Goal: Communication & Community: Answer question/provide support

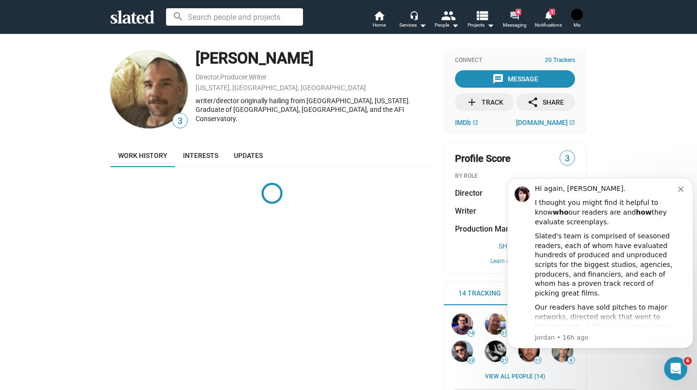
click at [522, 25] on span "Messaging" at bounding box center [515, 25] width 24 height 12
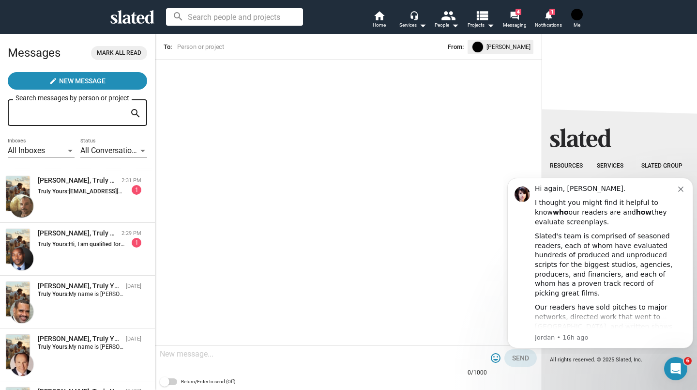
click at [113, 256] on div "Jimmy Gary, Jr, Truly Yours 2:29 PM Truly Yours: Hi, I am qualified for your fo…" at bounding box center [77, 249] width 143 height 41
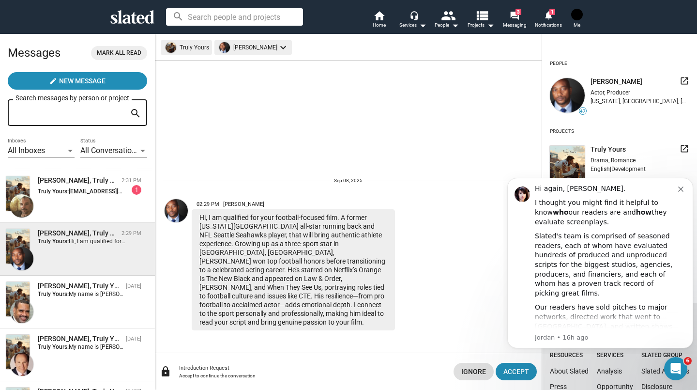
click at [132, 189] on div "1" at bounding box center [137, 190] width 10 height 10
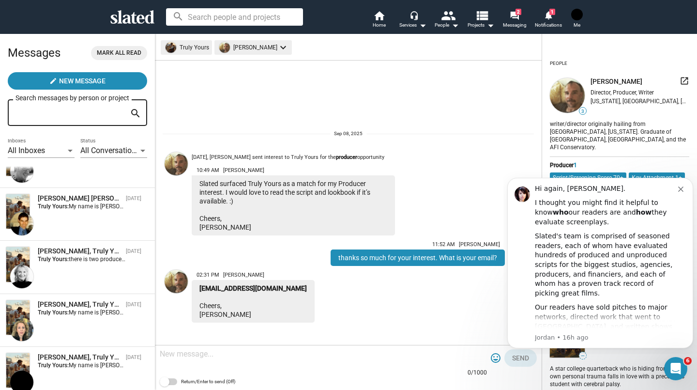
scroll to position [827, 0]
click at [526, 16] on link "forum 2 Messaging" at bounding box center [515, 20] width 34 height 21
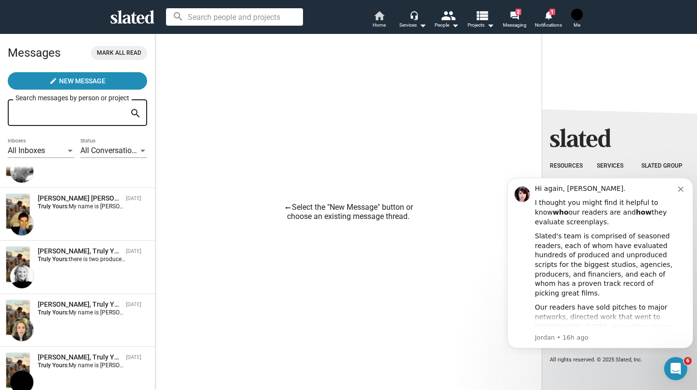
click at [380, 19] on mat-icon "home" at bounding box center [379, 16] width 12 height 12
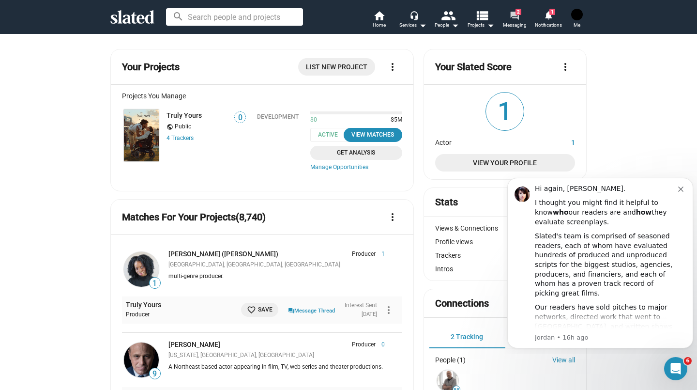
click at [521, 19] on link "forum 2 Messaging" at bounding box center [515, 20] width 34 height 21
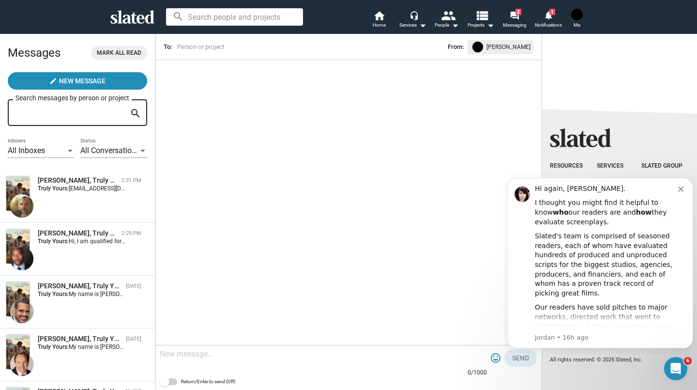
click at [118, 255] on div "Jimmy Gary, Jr, Truly Yours 2:29 PM Truly Yours: Hi, I am qualified for your fo…" at bounding box center [77, 249] width 143 height 41
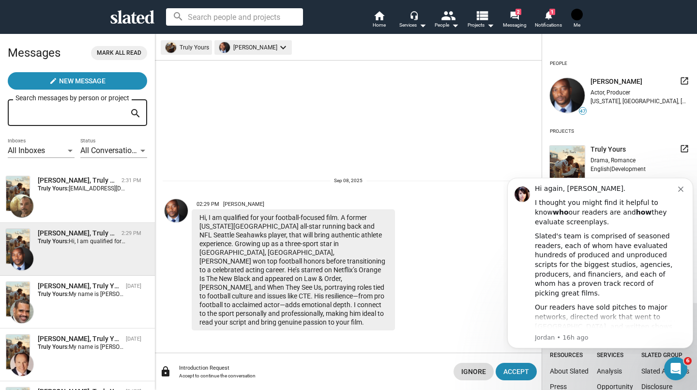
click at [532, 372] on button "Accept" at bounding box center [516, 371] width 41 height 17
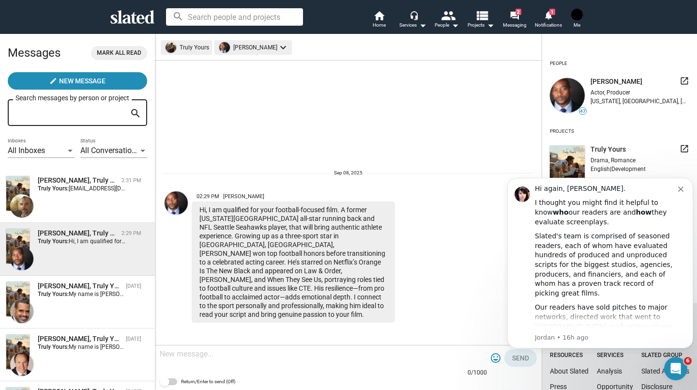
click at [610, 83] on span "Jimmy Gary, Jr" at bounding box center [617, 81] width 52 height 9
click at [682, 82] on div "arrow_back People 47 Jimmy Gary, Jr launch Actor, Producer New York, NY, US Pro…" at bounding box center [619, 147] width 155 height 197
click at [680, 79] on mat-icon "launch" at bounding box center [685, 81] width 10 height 10
drag, startPoint x: 199, startPoint y: 219, endPoint x: 292, endPoint y: 315, distance: 133.9
click at [292, 315] on div "Hi, I am qualified for your football-focused film. A former West Virginia Unive…" at bounding box center [293, 261] width 203 height 121
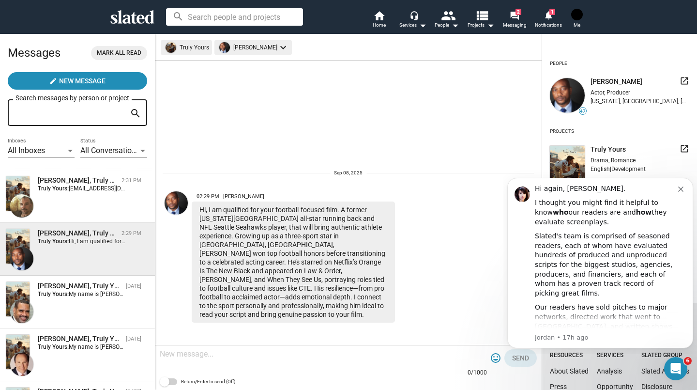
copy div "Hi, I am qualified for your football-focused film. A former West Virginia Unive…"
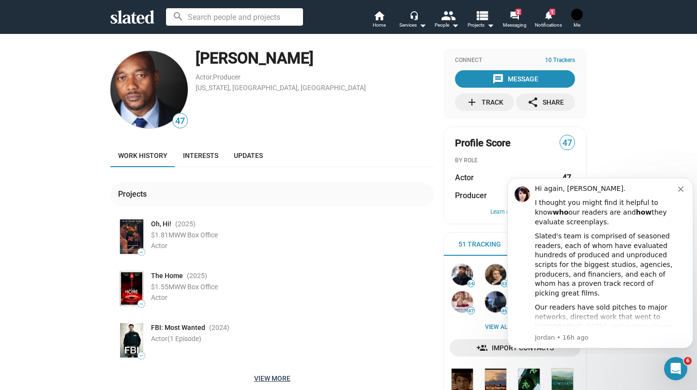
click at [278, 381] on span "View more" at bounding box center [272, 378] width 308 height 17
click at [212, 57] on div "[PERSON_NAME]" at bounding box center [315, 58] width 238 height 21
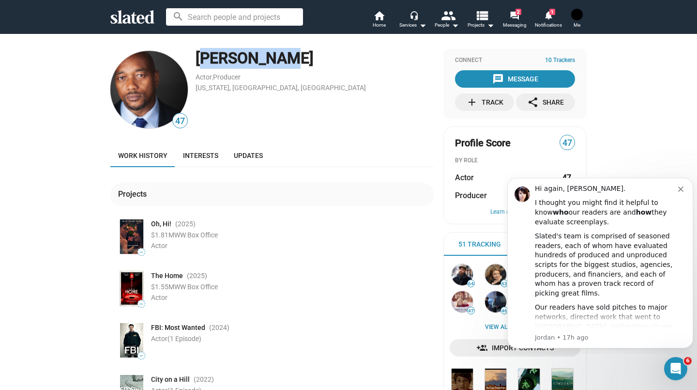
drag, startPoint x: 194, startPoint y: 60, endPoint x: 276, endPoint y: 63, distance: 81.9
click at [276, 63] on div "[PERSON_NAME]" at bounding box center [315, 58] width 238 height 21
copy div "Jimmy Gary"
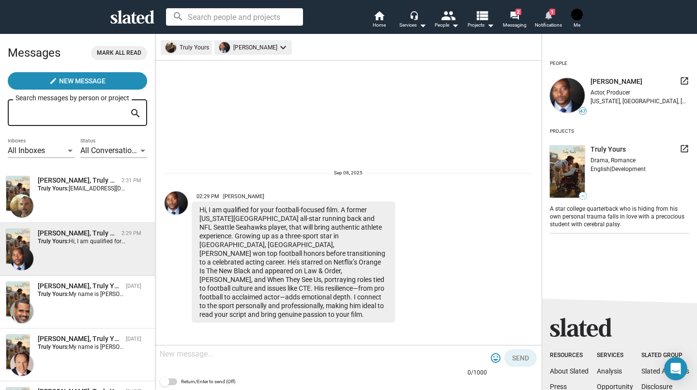
click at [548, 28] on span "Notifications" at bounding box center [548, 25] width 27 height 12
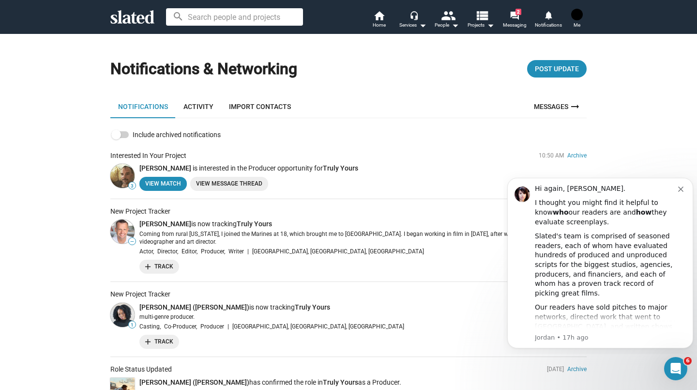
click at [187, 228] on p "Travis Land is now tracking Truly Yours" at bounding box center [363, 223] width 448 height 9
click at [149, 227] on link "[PERSON_NAME]" at bounding box center [165, 224] width 52 height 8
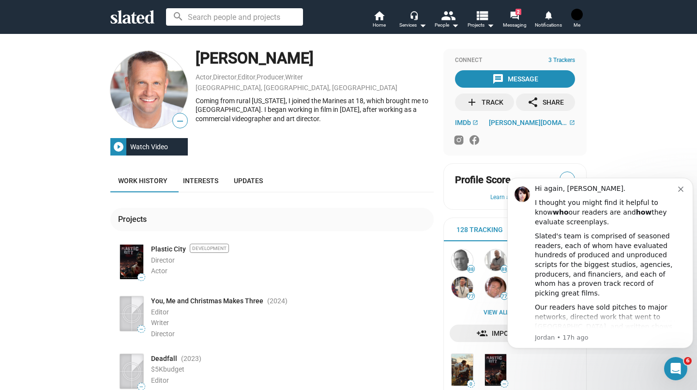
drag, startPoint x: 294, startPoint y: 133, endPoint x: 199, endPoint y: 343, distance: 230.8
click at [199, 343] on li "— You, Me and Christmas Makes Three (2024 ) Editor Writer Director" at bounding box center [276, 322] width 316 height 57
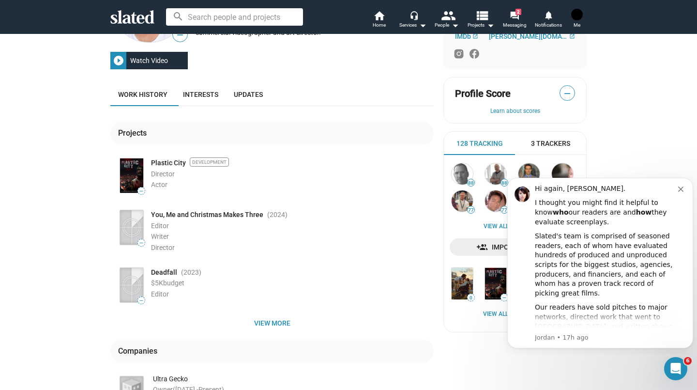
scroll to position [86, 0]
click at [464, 39] on span "IMDb" at bounding box center [463, 36] width 16 height 8
click at [510, 23] on span "Messaging" at bounding box center [515, 25] width 24 height 12
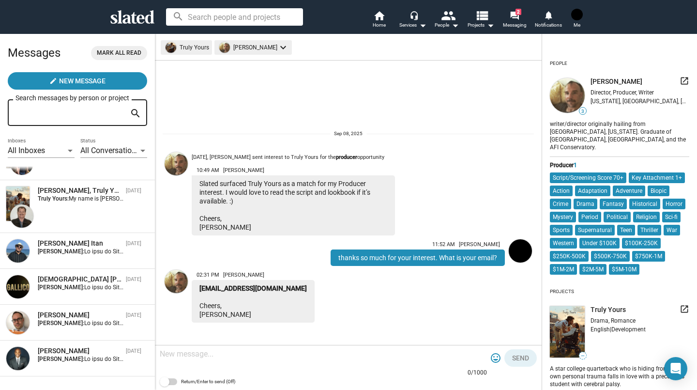
scroll to position [2227, 0]
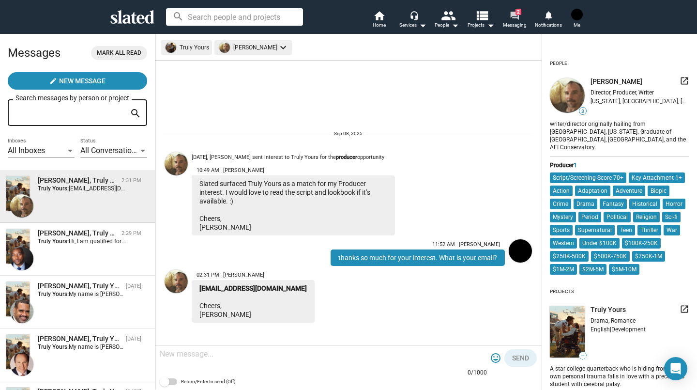
click at [513, 28] on span "Messaging" at bounding box center [515, 25] width 24 height 12
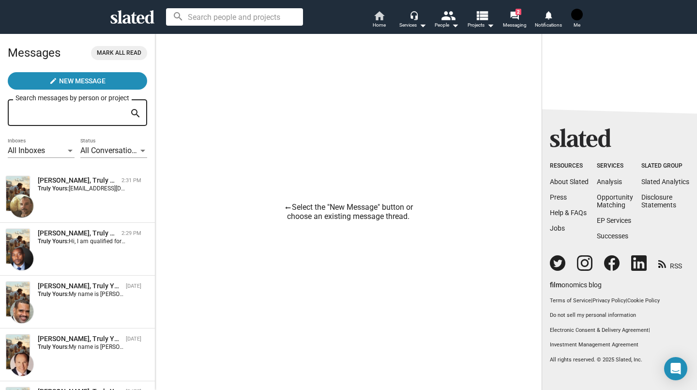
click at [383, 29] on span "Home" at bounding box center [379, 25] width 13 height 12
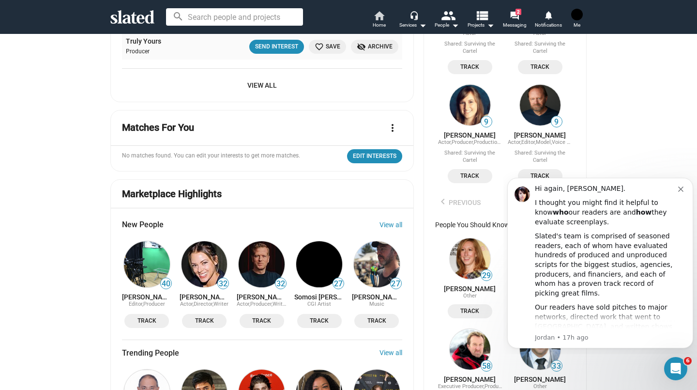
scroll to position [623, 0]
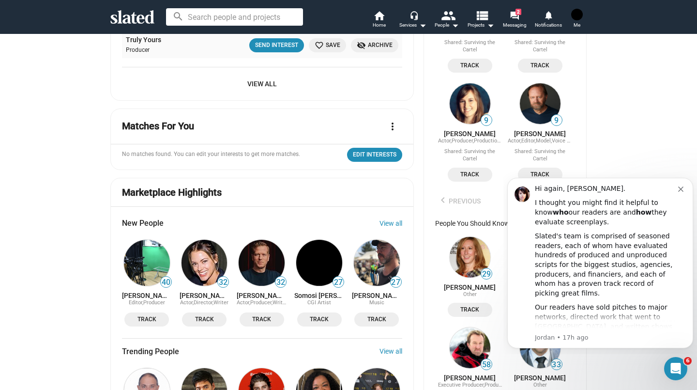
click at [258, 282] on img at bounding box center [262, 263] width 46 height 46
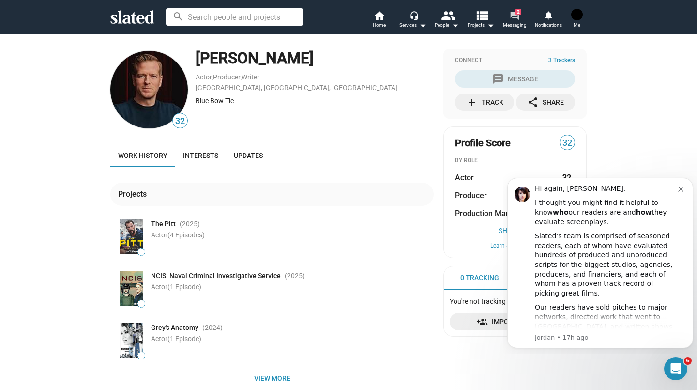
click at [519, 27] on span "Messaging" at bounding box center [515, 25] width 24 height 12
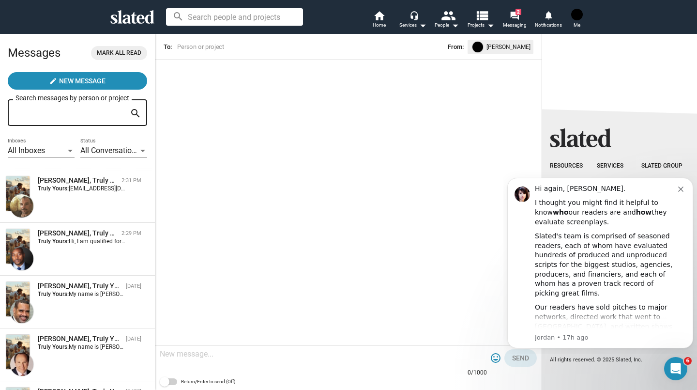
click at [108, 196] on div "C.J. Williamson, Truly Yours 2:31 PM Truly Yours: cjwilliamson1@gmail.com Cheer…" at bounding box center [77, 196] width 143 height 41
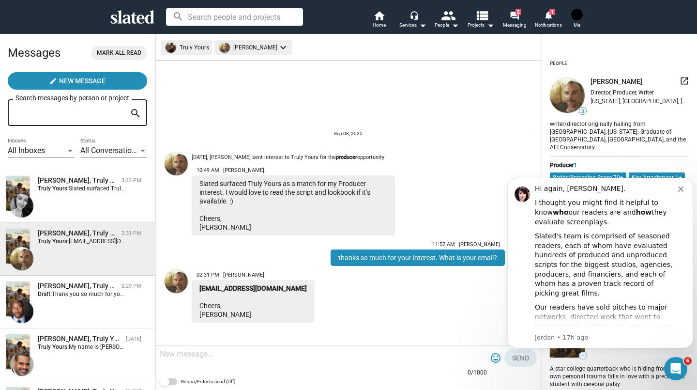
click at [112, 206] on div "Cristina Colucci, Truly Yours 3:23 PM Truly Yours: Slated surfaced Truly Yours …" at bounding box center [77, 196] width 143 height 41
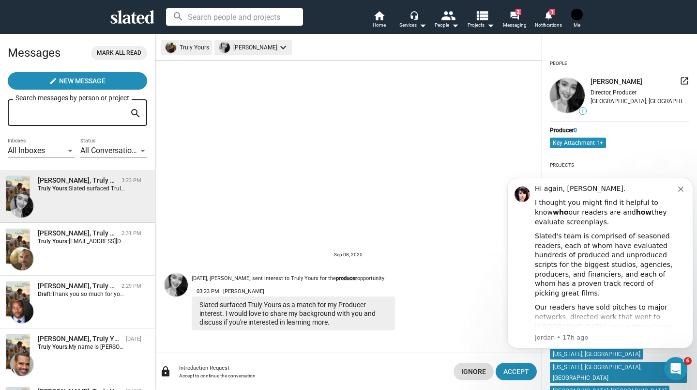
click at [533, 379] on button "Accept" at bounding box center [516, 371] width 41 height 17
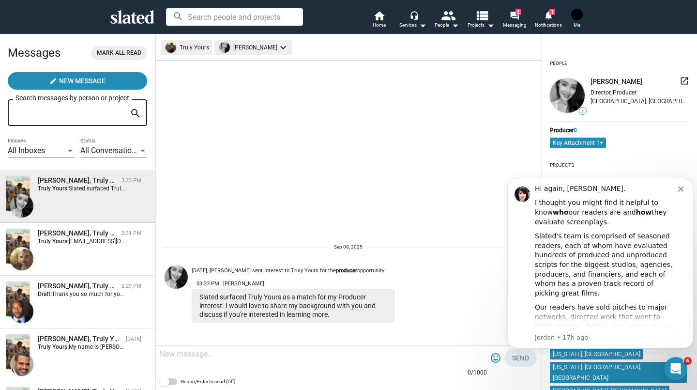
click at [249, 366] on div at bounding box center [323, 354] width 327 height 29
type textarea "a"
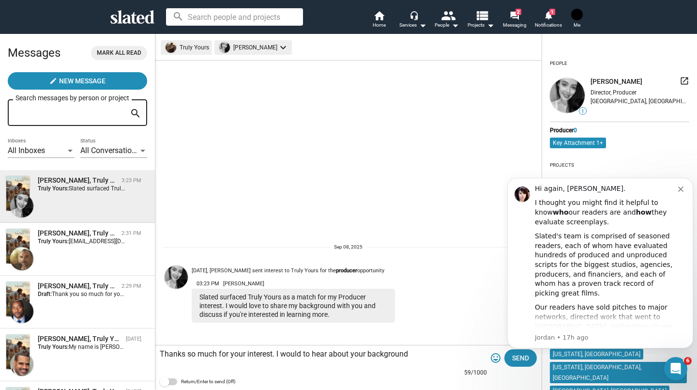
type textarea "Thanks so much for your interest. I would to hear about your background"
click at [524, 364] on span "Send" at bounding box center [520, 357] width 17 height 17
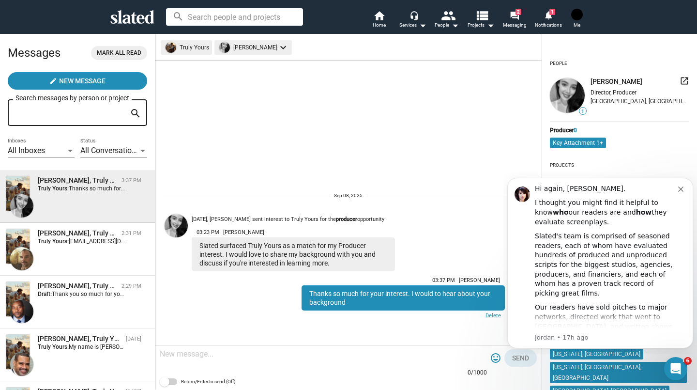
click at [617, 106] on div "Cristina Colucci launch Director, Producer Los Angeles, CA, US" at bounding box center [640, 95] width 99 height 39
click at [682, 83] on mat-icon "launch" at bounding box center [685, 81] width 10 height 10
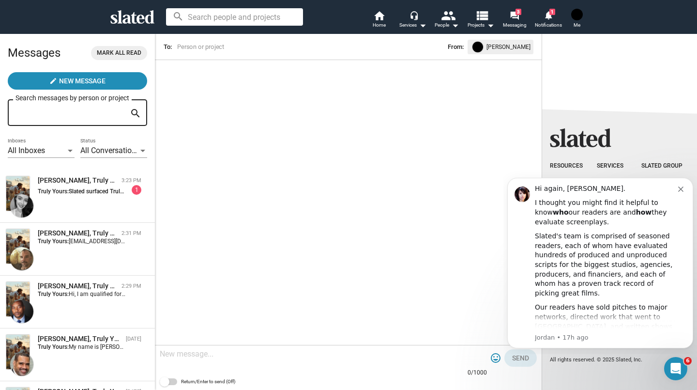
click at [102, 194] on span "Slated surfaced Truly Yours as a match for my Producer interest. I would love t…" at bounding box center [274, 191] width 411 height 7
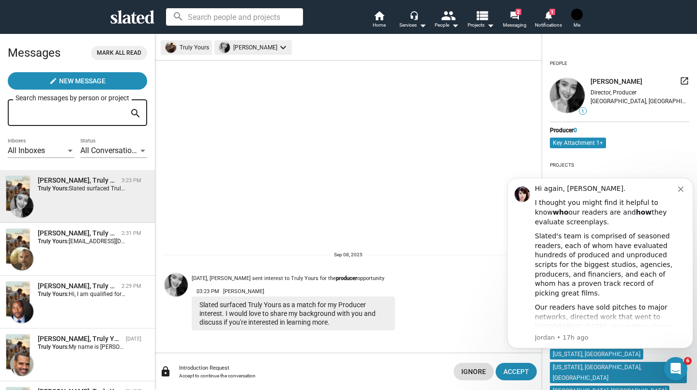
click at [106, 304] on div "[PERSON_NAME], Truly Yours 2:29 PM Truly Yours: Hi, I am qualified for your foo…" at bounding box center [77, 301] width 143 height 41
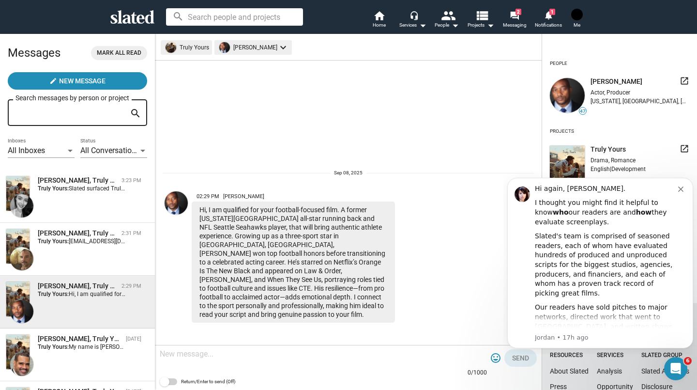
click at [278, 354] on textarea at bounding box center [323, 354] width 327 height 10
type textarea "z"
paste textarea "[PERSON_NAME] you so much for your interest. Unfortunately, we’re in early stag…"
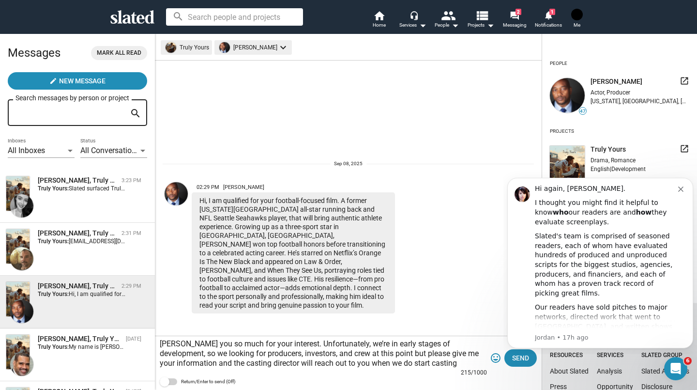
click at [158, 343] on div "hank you so much for your interest. Unfortunately, we’re in early stages of dev…" at bounding box center [348, 363] width 387 height 54
click at [160, 345] on textarea "hank you so much for your interest. Unfortunately, we’re in early stages of dev…" at bounding box center [323, 353] width 327 height 29
click at [175, 356] on textarea "Thank you so much for your interest. Unfortunately, we’re in early stages of de…" at bounding box center [323, 353] width 327 height 29
click at [208, 365] on textarea "Thank you so much for your interest. Unfortunately, we’re in early stages of de…" at bounding box center [323, 353] width 327 height 29
type textarea "Thank you so much for your interest. Unfortunately, we’re in early stages of de…"
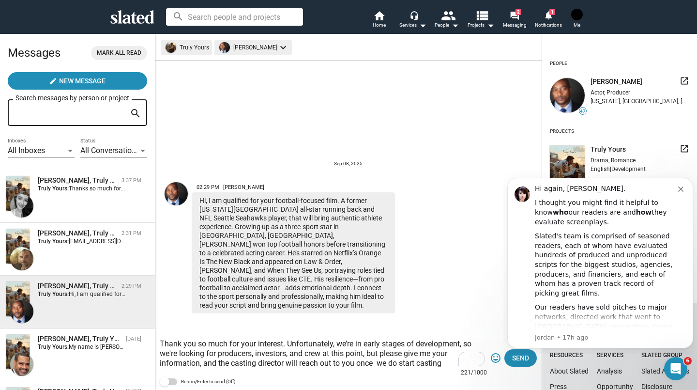
click at [527, 361] on span "Send" at bounding box center [520, 357] width 17 height 17
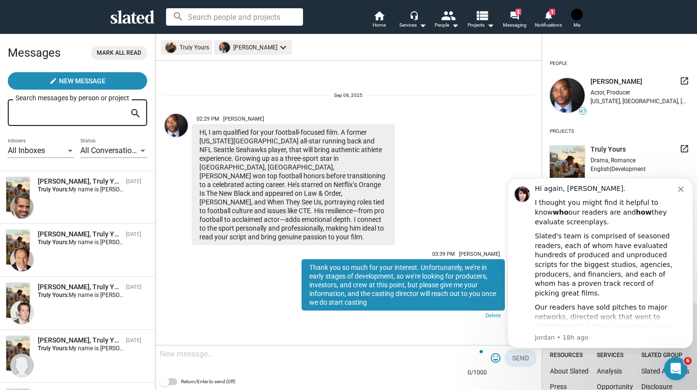
scroll to position [159, 0]
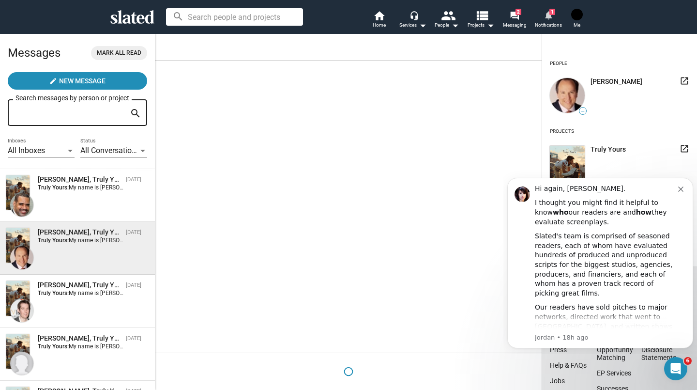
click at [557, 24] on span "Notifications" at bounding box center [548, 25] width 27 height 12
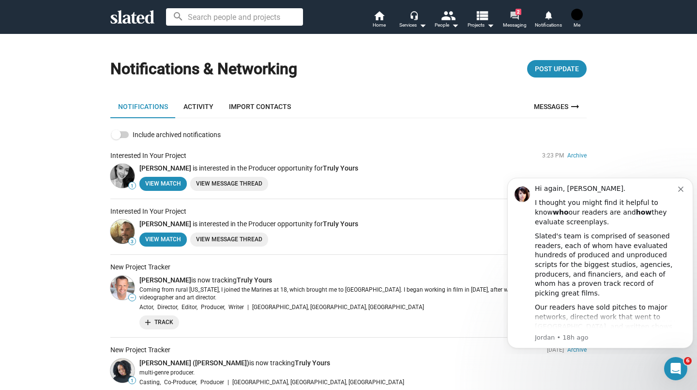
click at [503, 19] on link "forum 2 Messaging" at bounding box center [515, 20] width 34 height 21
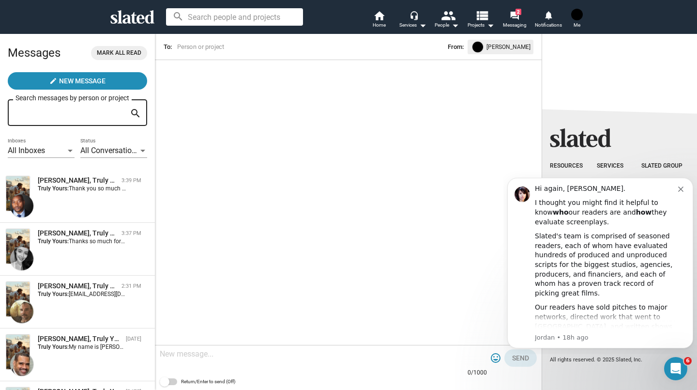
click at [93, 201] on div "Jimmy Gary, Jr, Truly Yours 3:39 PM Truly Yours: Thank you so much for your int…" at bounding box center [77, 196] width 143 height 41
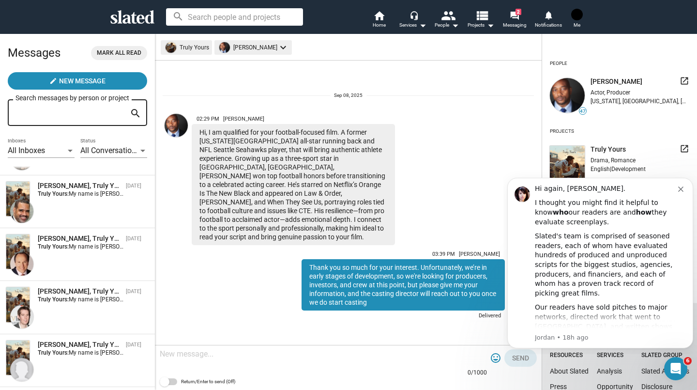
scroll to position [172, 0]
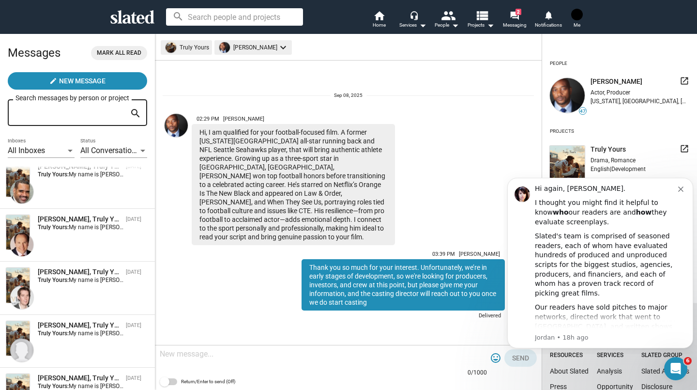
click at [103, 248] on div "Steven Krone, Truly Yours Sep 06 Truly Yours: My name is Jessica Frew, I'm nonv…" at bounding box center [77, 235] width 143 height 41
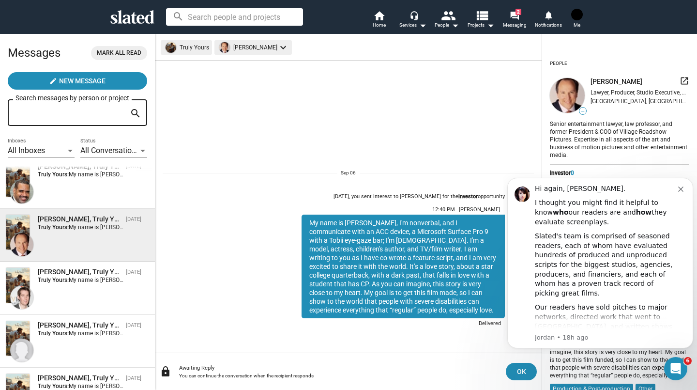
drag, startPoint x: 309, startPoint y: 221, endPoint x: 417, endPoint y: 313, distance: 141.9
click at [417, 313] on div "My name is Jessica Frew, I'm nonverbal, and I communicate with an ACC device, a…" at bounding box center [403, 267] width 203 height 104
copy div "My name is Jessica Frew, I'm nonverbal, and I communicate with an ACC device, a…"
click at [381, 24] on span "Home" at bounding box center [379, 25] width 13 height 12
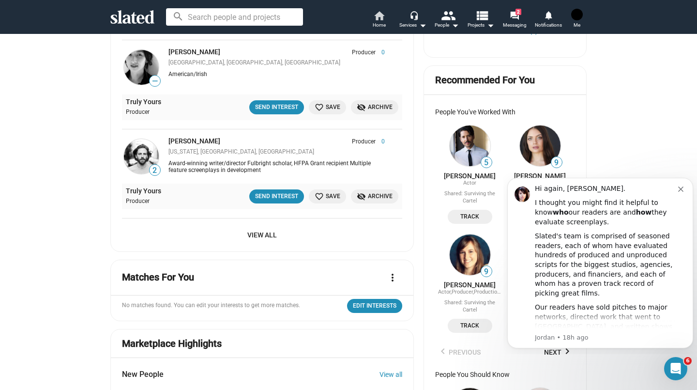
scroll to position [474, 0]
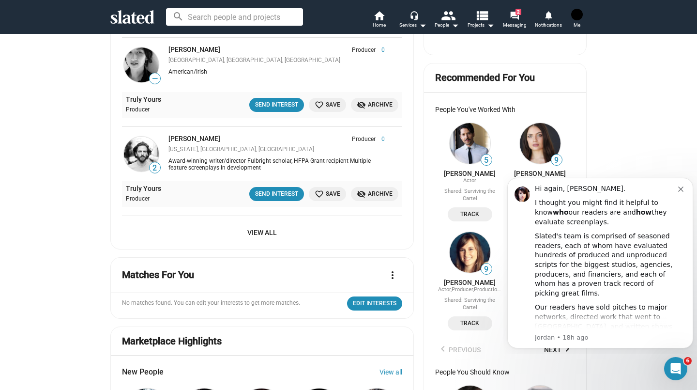
click at [275, 241] on span "View All" at bounding box center [262, 232] width 265 height 17
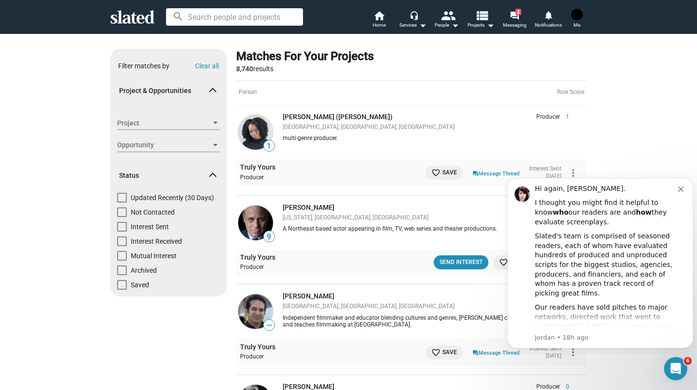
click at [166, 142] on span "Opportunity" at bounding box center [164, 145] width 94 height 10
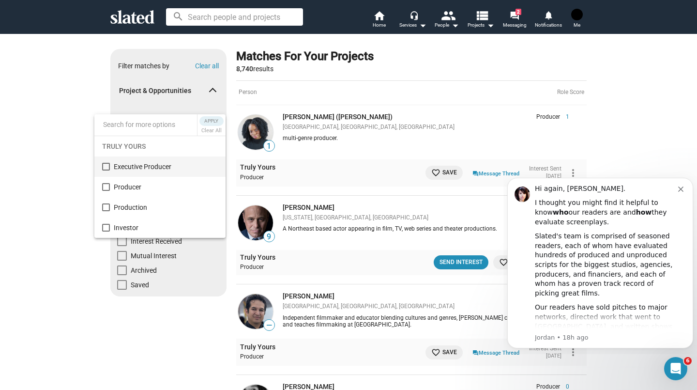
click at [186, 172] on span "Executive Producer" at bounding box center [166, 166] width 104 height 20
click at [209, 125] on span "Apply" at bounding box center [211, 121] width 17 height 10
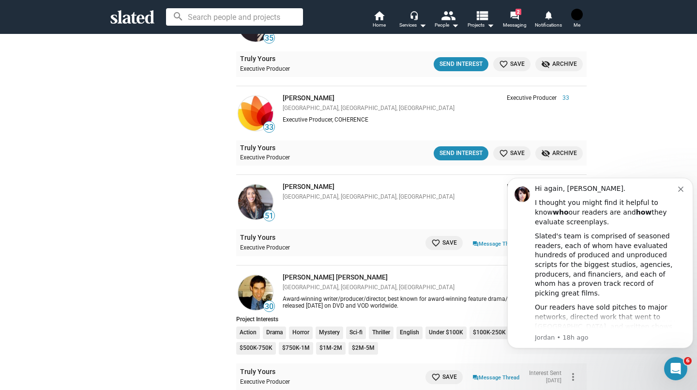
scroll to position [905, 0]
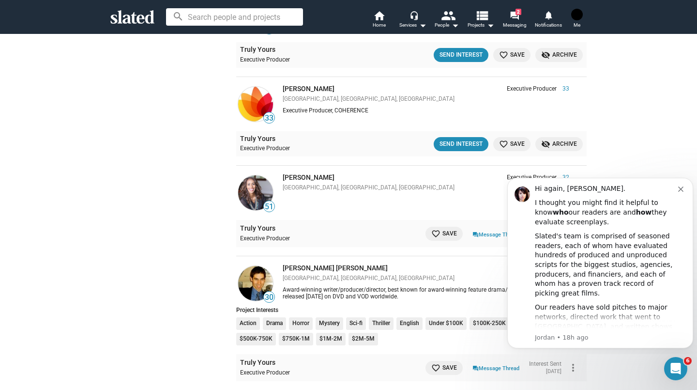
click at [470, 146] on div "Send Interest" at bounding box center [461, 144] width 43 height 10
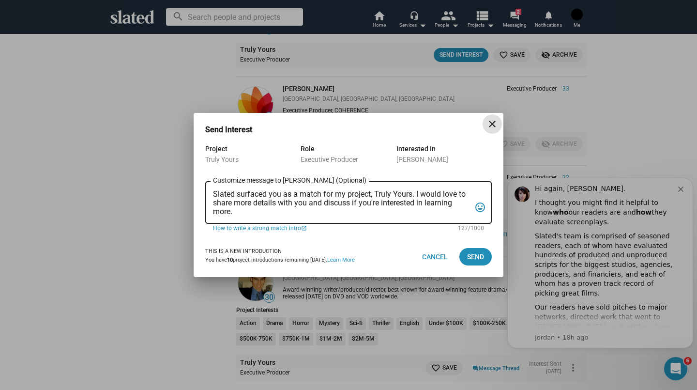
click at [320, 219] on div "Slated surfaced you as a match for my project, Truly Yours. I would love to sha…" at bounding box center [342, 202] width 258 height 44
drag, startPoint x: 308, startPoint y: 215, endPoint x: 215, endPoint y: 194, distance: 95.7
click at [215, 194] on textarea "Slated surfaced you as a match for my project, Truly Yours. I would love to sha…" at bounding box center [342, 203] width 258 height 26
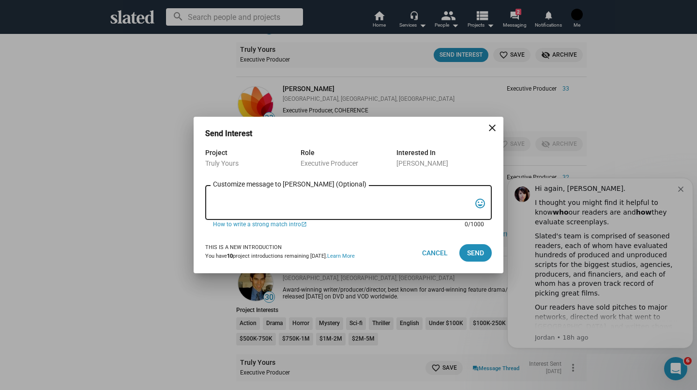
paste textarea "My name is Jessica Frew, I'm nonverbal, and I communicate with an ACC device, a…"
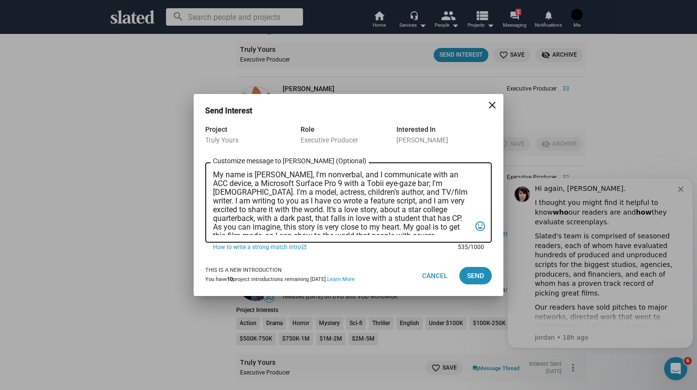
scroll to position [14, 0]
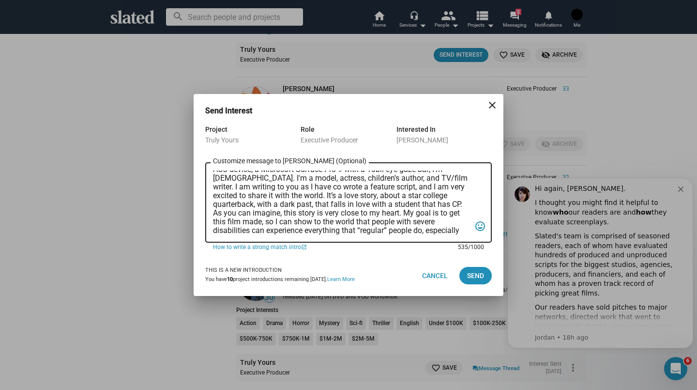
type textarea "My name is Jessica Frew, I'm nonverbal, and I communicate with an ACC device, a…"
click at [474, 284] on span "Send" at bounding box center [475, 275] width 17 height 17
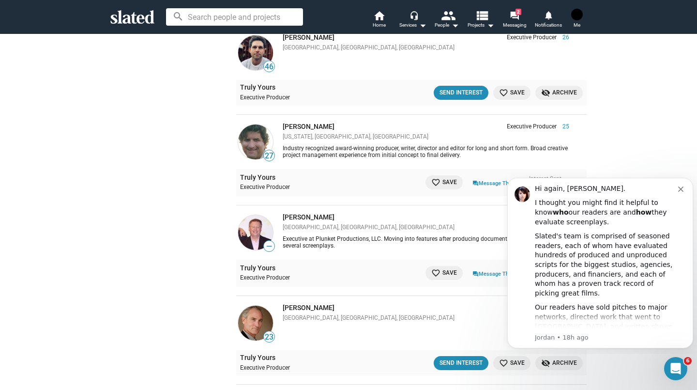
scroll to position [1810, 0]
click at [460, 88] on div "Send Interest" at bounding box center [461, 92] width 43 height 10
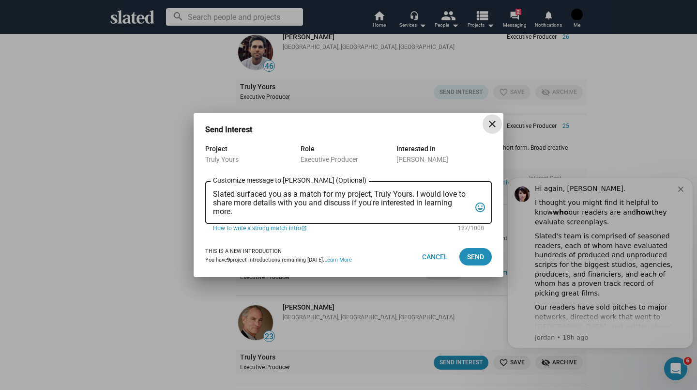
click at [309, 217] on div "Slated surfaced you as a match for my project, Truly Yours. I would love to sha…" at bounding box center [342, 202] width 258 height 44
drag, startPoint x: 276, startPoint y: 222, endPoint x: 213, endPoint y: 196, distance: 67.5
click at [213, 196] on div "Slated surfaced you as a match for my project, Truly Yours. I would love to sha…" at bounding box center [342, 202] width 258 height 44
drag, startPoint x: 216, startPoint y: 194, endPoint x: 266, endPoint y: 216, distance: 55.3
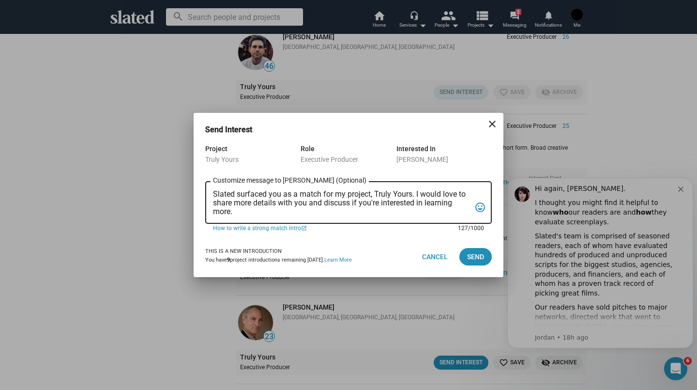
click at [266, 216] on div "Slated surfaced you as a match for my project, Truly Yours. I would love to sha…" at bounding box center [342, 202] width 258 height 44
type textarea "S"
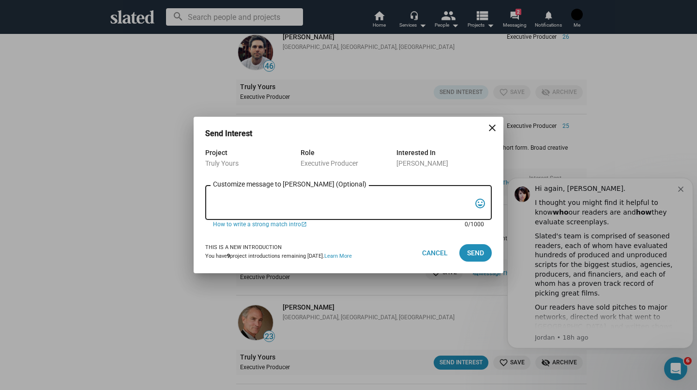
paste textarea "My name is Jessica Frew, I'm nonverbal, and I communicate with an ACC device, a…"
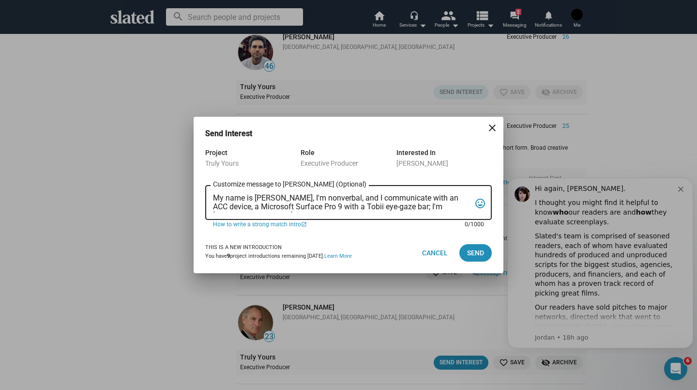
scroll to position [14, 0]
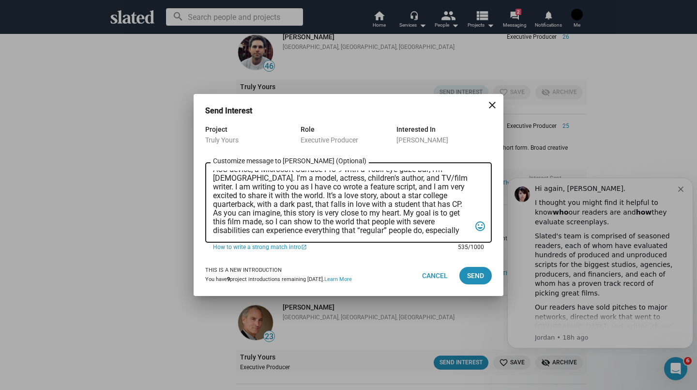
type textarea "My name is Jessica Frew, I'm nonverbal, and I communicate with an ACC device, a…"
click at [490, 280] on button "Send" at bounding box center [476, 275] width 32 height 17
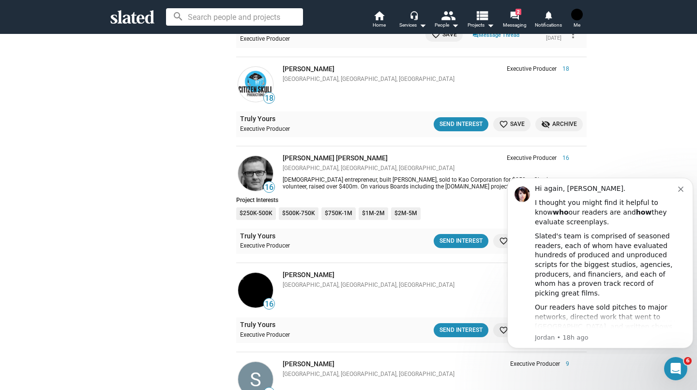
scroll to position [2412, 0]
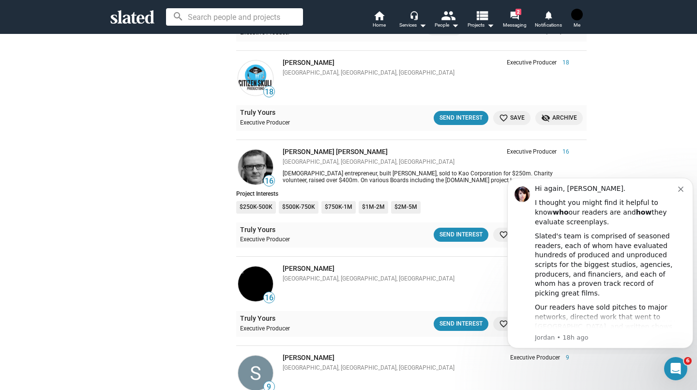
click at [455, 232] on div "Send Interest" at bounding box center [461, 235] width 43 height 10
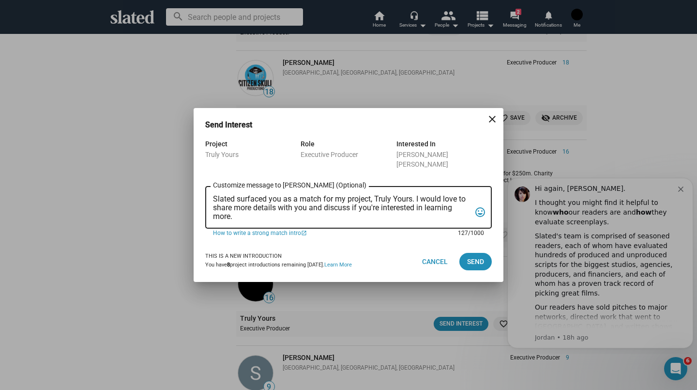
drag, startPoint x: 258, startPoint y: 214, endPoint x: 213, endPoint y: 190, distance: 51.6
click at [213, 190] on div "Slated surfaced you as a match for my project, Truly Yours. I would love to sha…" at bounding box center [348, 207] width 287 height 44
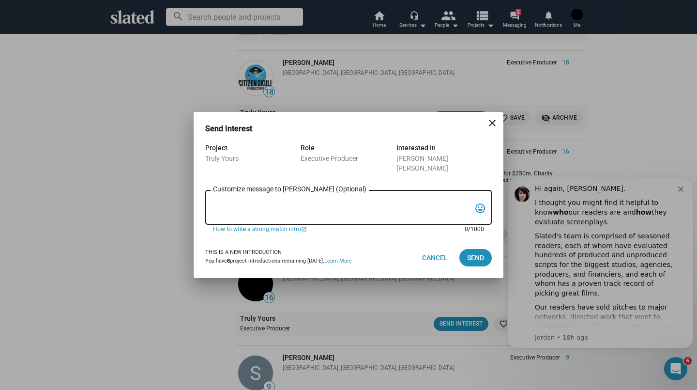
paste textarea "My name is Jessica Frew, I'm nonverbal, and I communicate with an ACC device, a…"
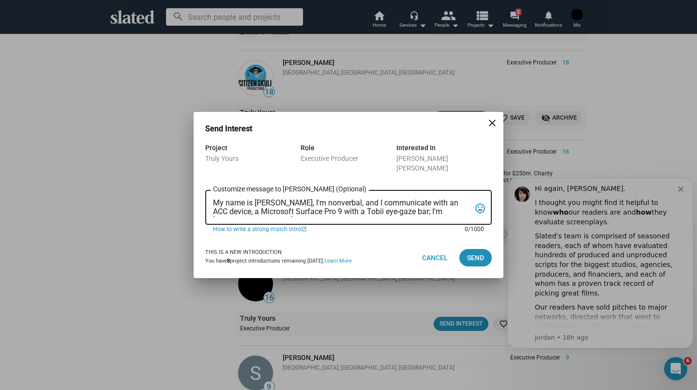
scroll to position [14, 0]
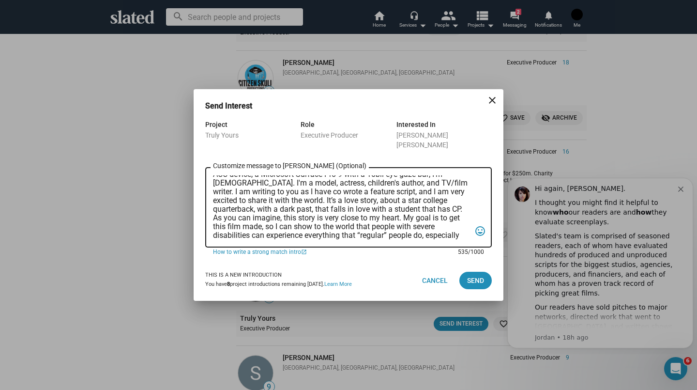
type textarea "My name is Jessica Frew, I'm nonverbal, and I communicate with an ACC device, a…"
click at [485, 276] on button "Send" at bounding box center [476, 280] width 32 height 17
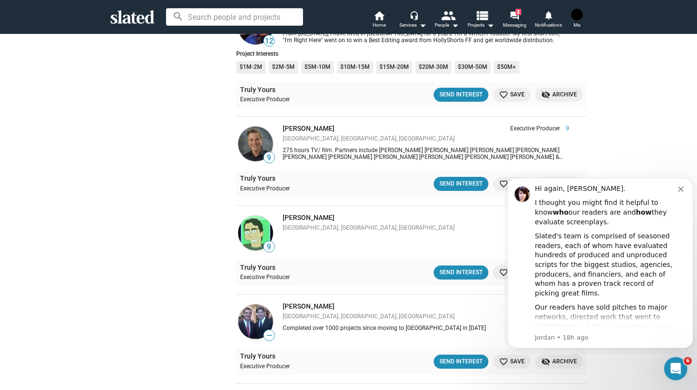
scroll to position [3472, 0]
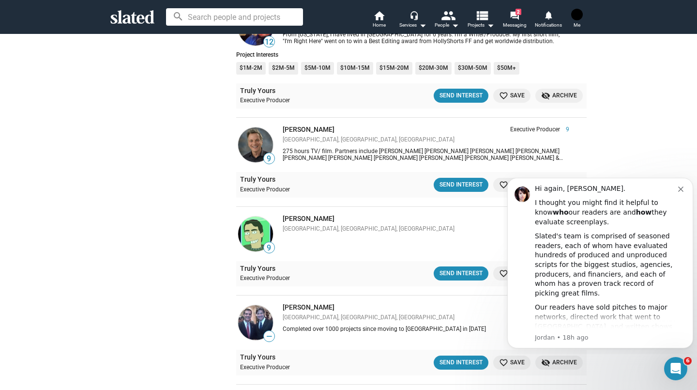
click at [469, 368] on div "Send Interest" at bounding box center [461, 362] width 43 height 10
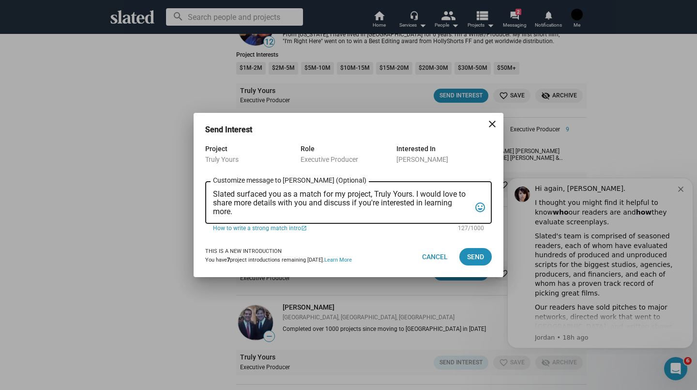
drag, startPoint x: 331, startPoint y: 216, endPoint x: 213, endPoint y: 194, distance: 120.3
click at [213, 194] on div "Slated surfaced you as a match for my project, Truly Yours. I would love to sha…" at bounding box center [342, 202] width 258 height 44
drag, startPoint x: 213, startPoint y: 194, endPoint x: 244, endPoint y: 216, distance: 37.8
click at [244, 216] on textarea "Slated surfaced you as a match for my project, Truly Yours. I would love to sha…" at bounding box center [342, 203] width 258 height 26
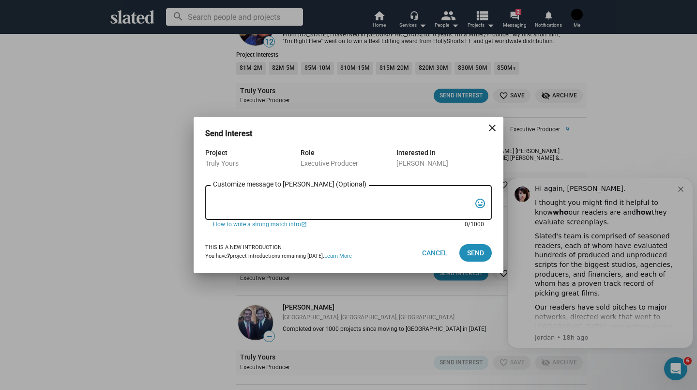
paste textarea "My name is Jessica Frew, I'm nonverbal, and I communicate with an ACC device, a…"
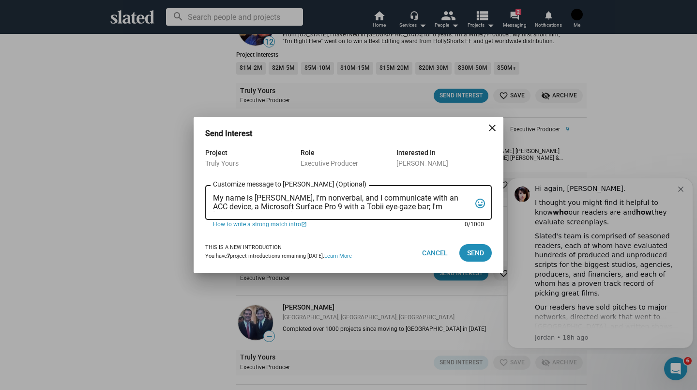
scroll to position [14, 0]
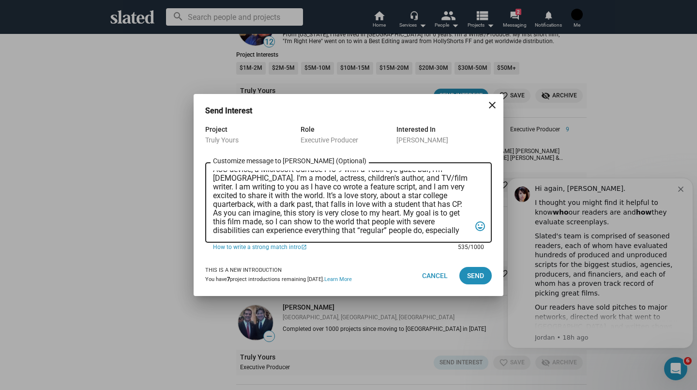
type textarea "My name is Jessica Frew, I'm nonverbal, and I communicate with an ACC device, a…"
click at [476, 283] on span "Send" at bounding box center [475, 275] width 17 height 17
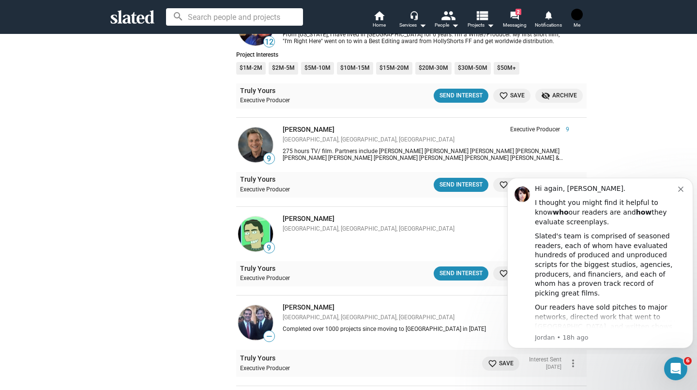
click at [257, 138] on img at bounding box center [255, 144] width 35 height 35
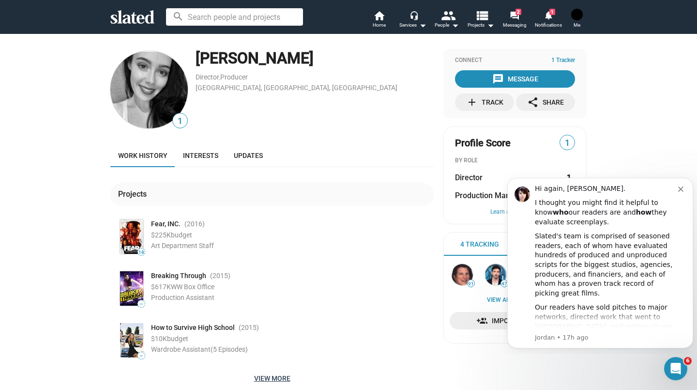
click at [292, 376] on span "View more" at bounding box center [272, 378] width 308 height 17
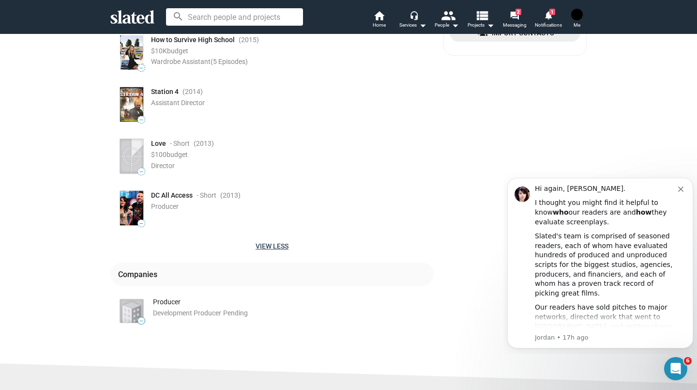
scroll to position [272, 0]
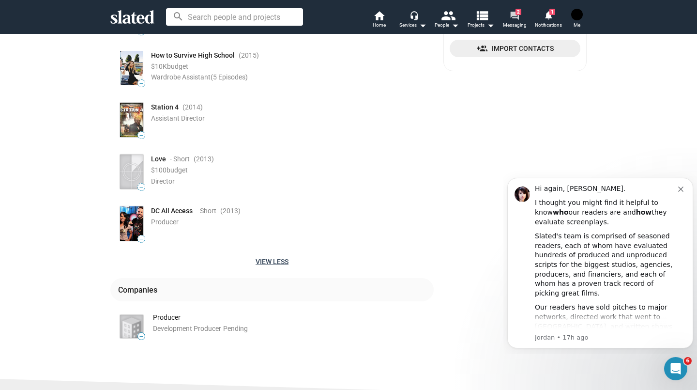
click at [523, 23] on span "Messaging" at bounding box center [515, 25] width 24 height 12
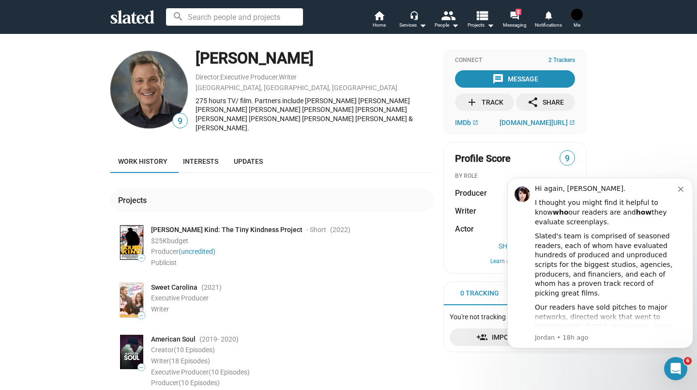
drag, startPoint x: 169, startPoint y: 286, endPoint x: 139, endPoint y: 294, distance: 31.0
click at [139, 294] on img at bounding box center [131, 300] width 23 height 34
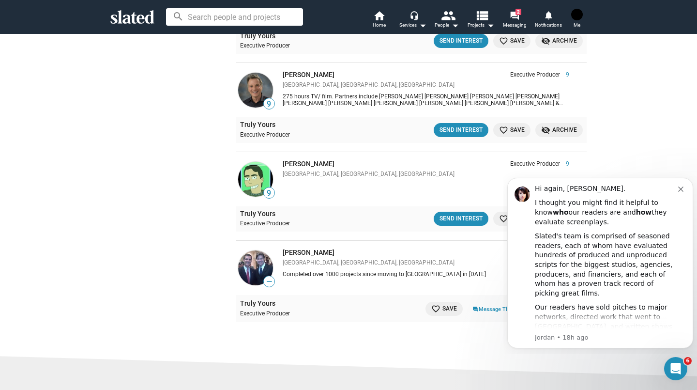
scroll to position [3527, 0]
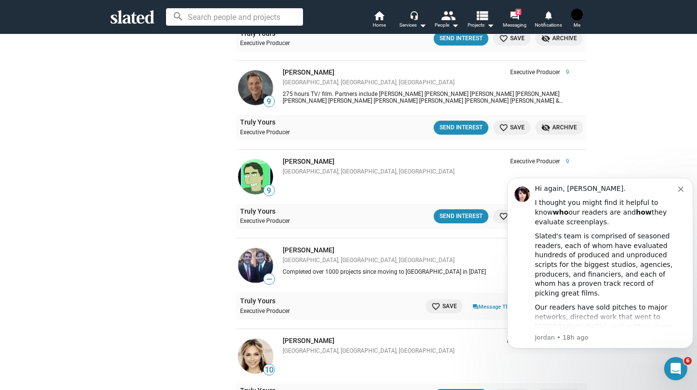
click at [471, 130] on div "Send Interest" at bounding box center [461, 128] width 43 height 10
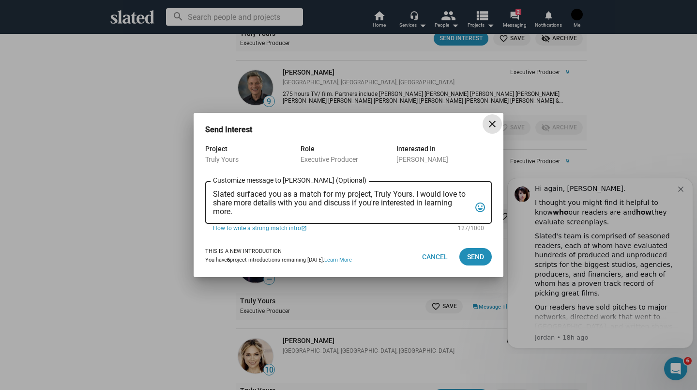
click at [285, 216] on div "Slated surfaced you as a match for my project, Truly Yours. I would love to sha…" at bounding box center [342, 202] width 258 height 44
drag, startPoint x: 237, startPoint y: 214, endPoint x: 215, endPoint y: 197, distance: 27.7
click at [215, 197] on textarea "Slated surfaced you as a match for my project, Truly Yours. I would love to sha…" at bounding box center [342, 203] width 258 height 26
type textarea "o"
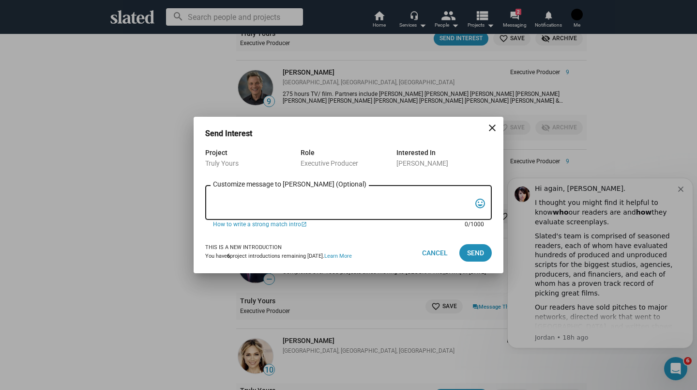
paste textarea "My name is [PERSON_NAME], I'm nonverbal, and I communicate with an ACC device, …"
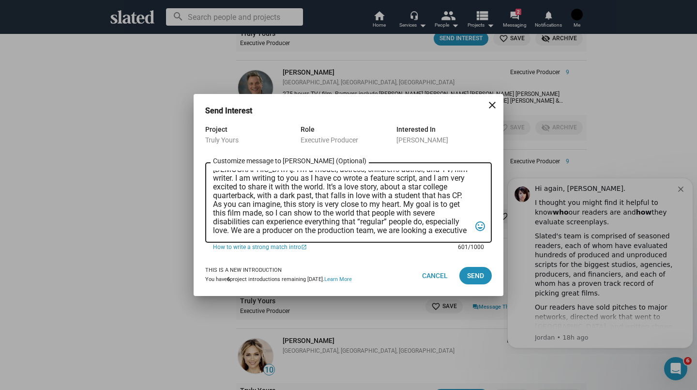
scroll to position [31, 0]
type textarea "My name is Jessica Frew, I'm nonverbal, and I communicate with an ACC device, a…"
click at [489, 280] on button "Send" at bounding box center [476, 275] width 32 height 17
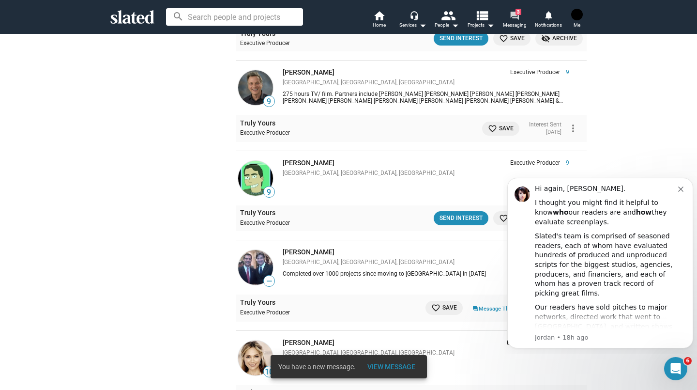
click at [517, 14] on span "3" at bounding box center [519, 12] width 6 height 6
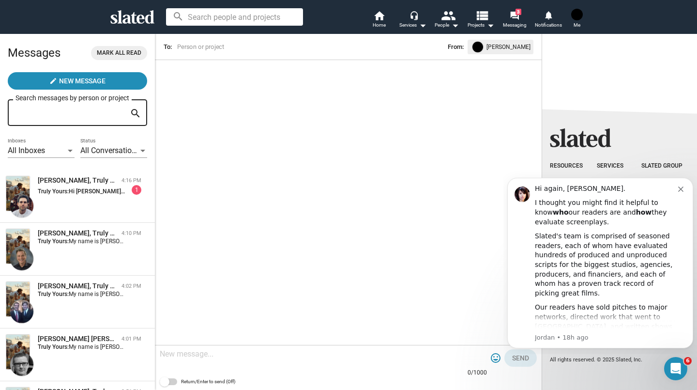
click at [114, 188] on div "Truly Yours: Hi Jessica, thank you for thinking of me! I'd love to take a look …" at bounding box center [90, 190] width 104 height 10
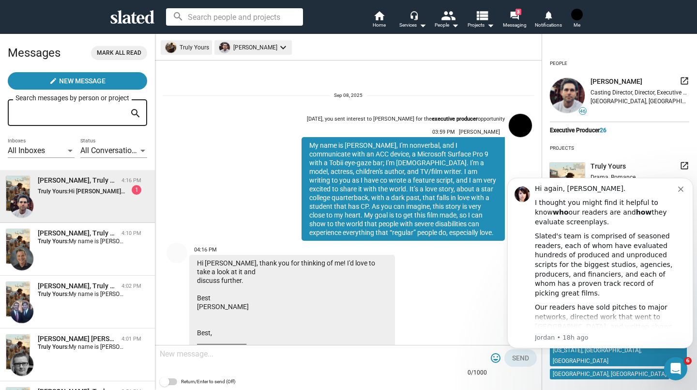
scroll to position [45, 0]
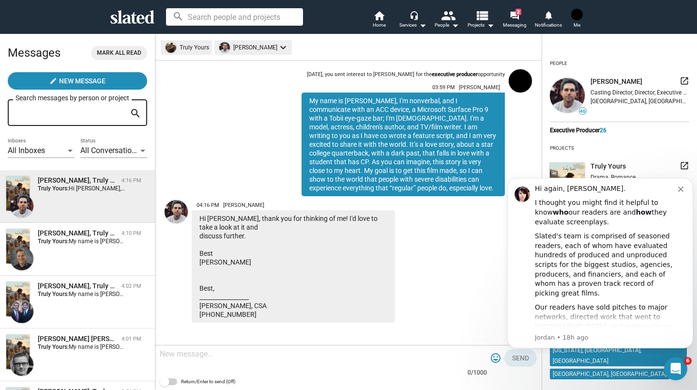
click at [680, 82] on mat-icon "launch" at bounding box center [685, 81] width 10 height 10
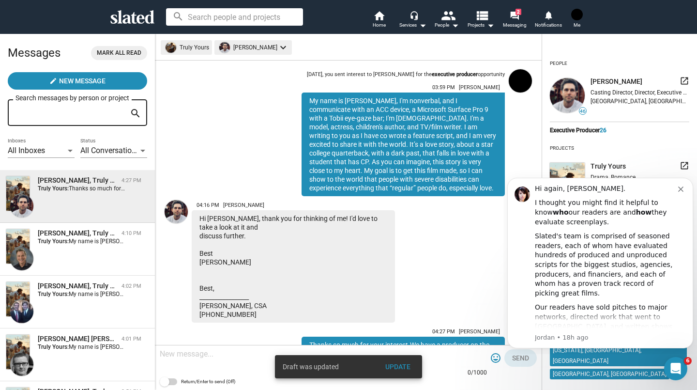
scroll to position [105, 0]
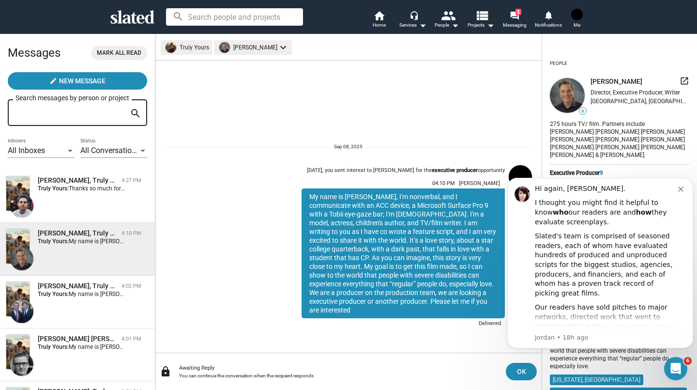
drag, startPoint x: 309, startPoint y: 204, endPoint x: 472, endPoint y: 312, distance: 195.9
click at [472, 312] on div "My name is Jessica Frew, I'm nonverbal, and I communicate with an ACC device, a…" at bounding box center [403, 253] width 203 height 130
copy div "My name is Jessica Frew, I'm nonverbal, and I communicate with an ACC device, a…"
click at [452, 31] on mat-icon "arrow_drop_down" at bounding box center [455, 25] width 12 height 12
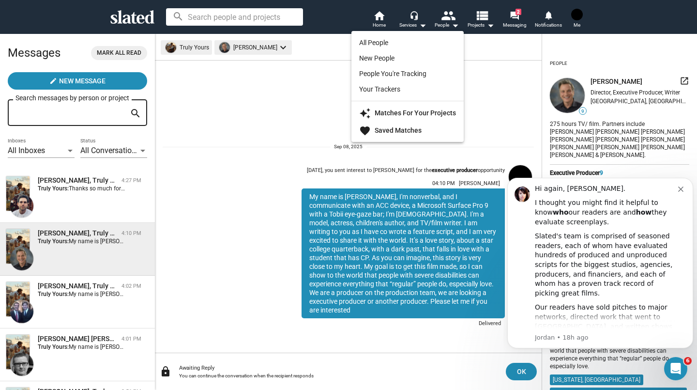
click at [413, 114] on strong "Matches For Your Projects" at bounding box center [415, 113] width 81 height 8
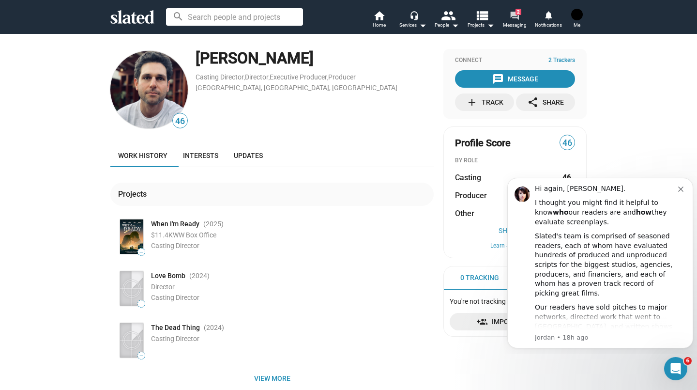
click at [511, 14] on mat-icon "forum" at bounding box center [514, 15] width 9 height 9
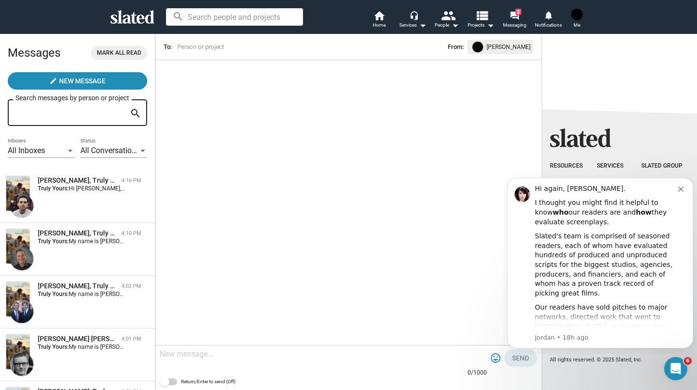
click at [79, 247] on div "[PERSON_NAME], Truly Yours 4:10 PM Truly Yours: My name is [PERSON_NAME], I'm n…" at bounding box center [77, 249] width 143 height 41
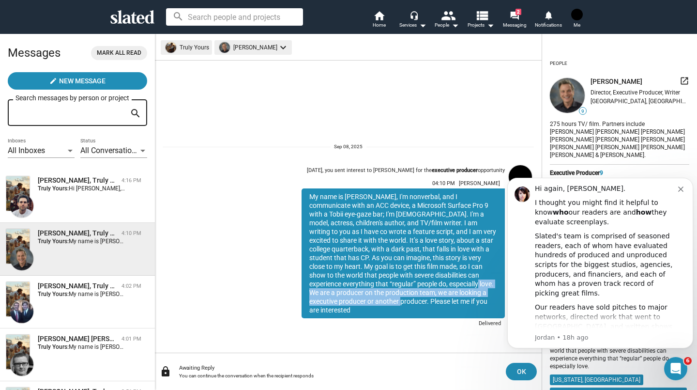
drag, startPoint x: 417, startPoint y: 293, endPoint x: 359, endPoint y: 312, distance: 60.8
click at [359, 312] on div "My name is [PERSON_NAME], I'm nonverbal, and I communicate with an ACC device, …" at bounding box center [403, 253] width 203 height 130
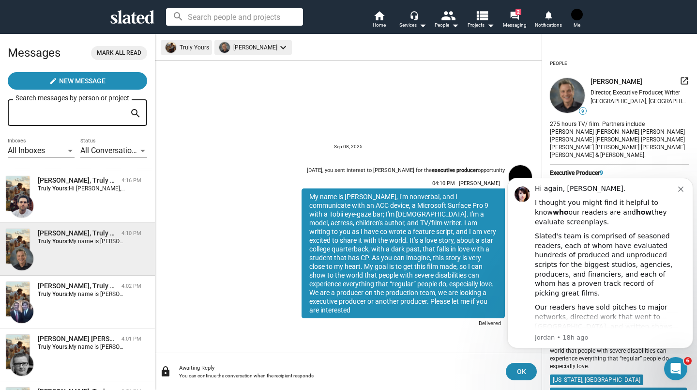
click at [447, 307] on div "My name is [PERSON_NAME], I'm nonverbal, and I communicate with an ACC device, …" at bounding box center [403, 253] width 203 height 130
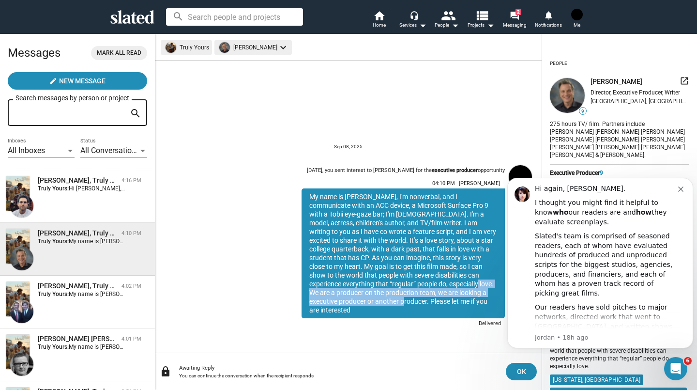
drag, startPoint x: 419, startPoint y: 292, endPoint x: 361, endPoint y: 311, distance: 61.4
click at [361, 311] on div "My name is [PERSON_NAME], I'm nonverbal, and I communicate with an ACC device, …" at bounding box center [403, 253] width 203 height 130
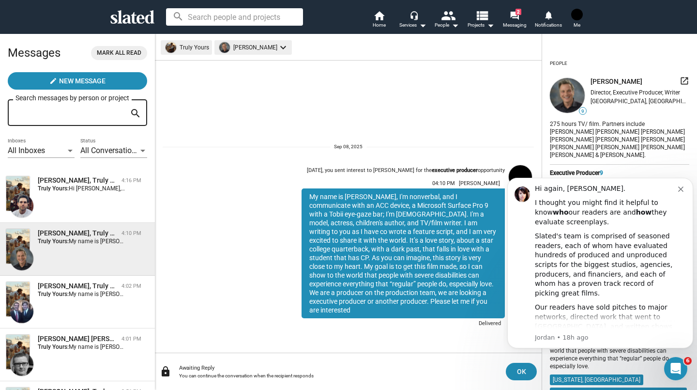
drag, startPoint x: 453, startPoint y: 306, endPoint x: 422, endPoint y: 292, distance: 34.2
click at [422, 292] on div "My name is [PERSON_NAME], I'm nonverbal, and I communicate with an ACC device, …" at bounding box center [403, 253] width 203 height 130
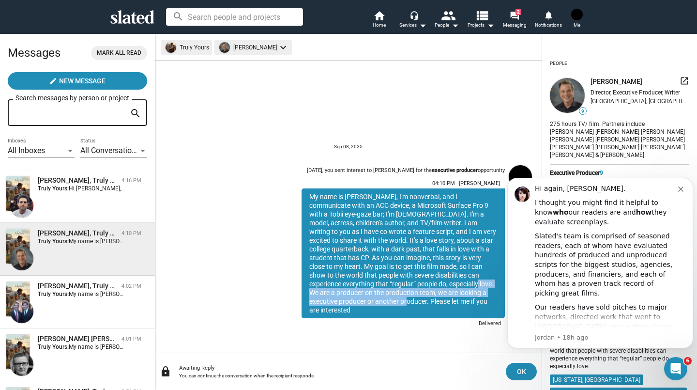
drag, startPoint x: 417, startPoint y: 294, endPoint x: 363, endPoint y: 312, distance: 57.9
click at [363, 312] on div "My name is [PERSON_NAME], I'm nonverbal, and I communicate with an ACC device, …" at bounding box center [403, 253] width 203 height 130
copy div "We are a producer on the production team, we are looking a executive producer o…"
click at [113, 185] on div "David Guglielmo, Truly Yours 4:16 PM" at bounding box center [90, 180] width 104 height 9
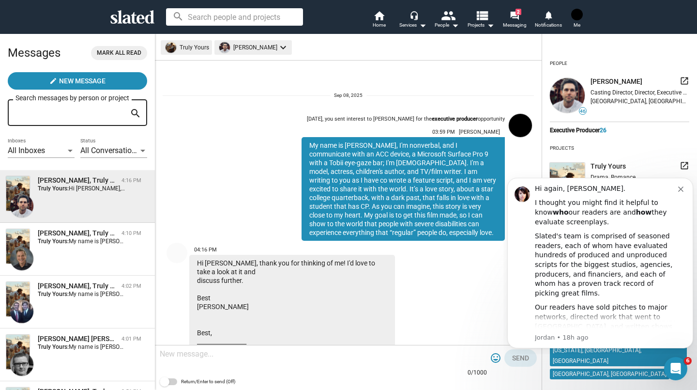
scroll to position [45, 0]
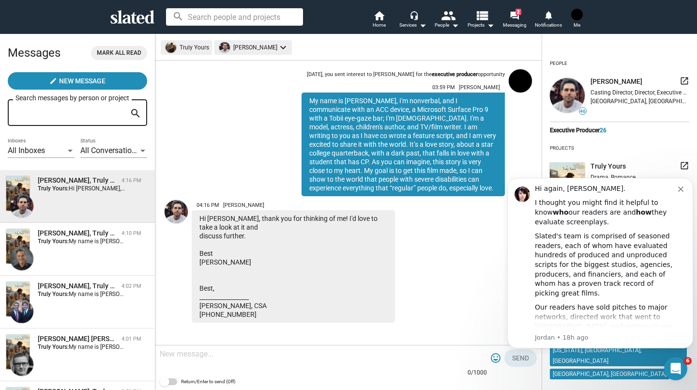
click at [231, 361] on div at bounding box center [323, 354] width 327 height 29
type textarea "a"
paste textarea "We are a producer on the production team, we are looking a executive producer o…"
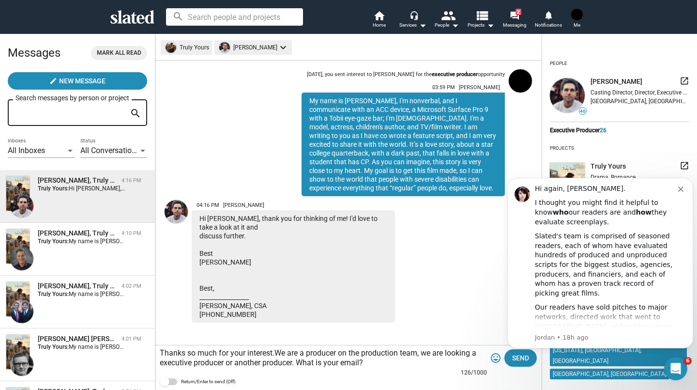
click at [296, 357] on textarea "Thanks so much for your interest.We are a producer on the production team, we a…" at bounding box center [323, 357] width 327 height 19
type textarea "Thanks so much for your interest.We have a producer on the production team, we …"
click at [508, 355] on button "Send" at bounding box center [521, 357] width 32 height 17
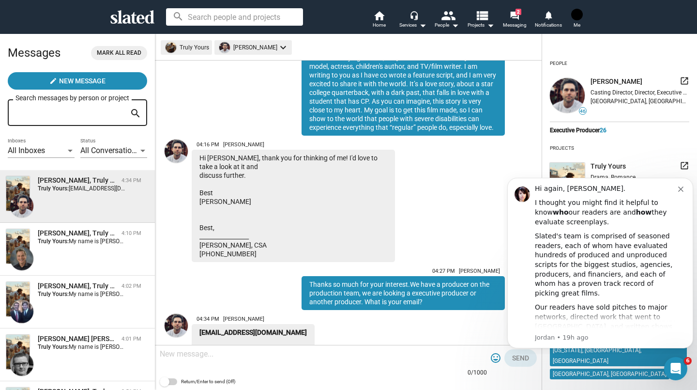
scroll to position [176, 0]
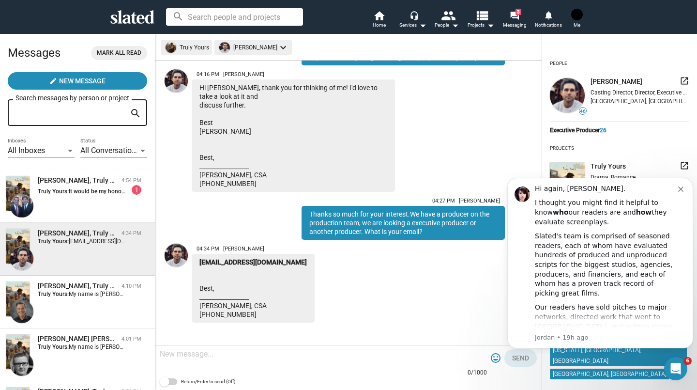
click at [87, 191] on span "It would be my honor to discuss this further. Tonyb Yahoo Mail: Search, Organiz…" at bounding box center [185, 191] width 233 height 7
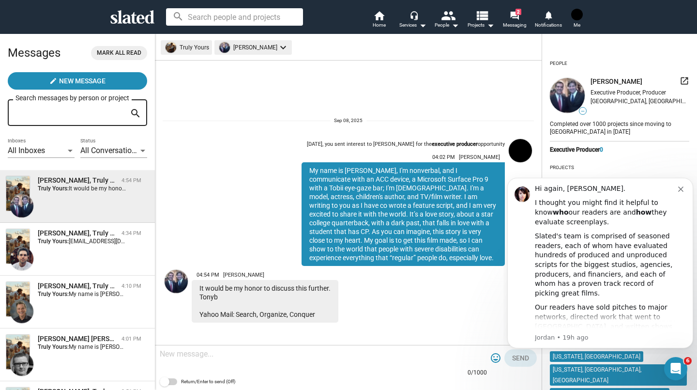
click at [680, 82] on mat-icon "launch" at bounding box center [685, 81] width 10 height 10
click at [76, 245] on span "DavidAguglielmo@gmail.com Best, _________________ David Guglielmo, CSA 201-920-…" at bounding box center [197, 241] width 256 height 7
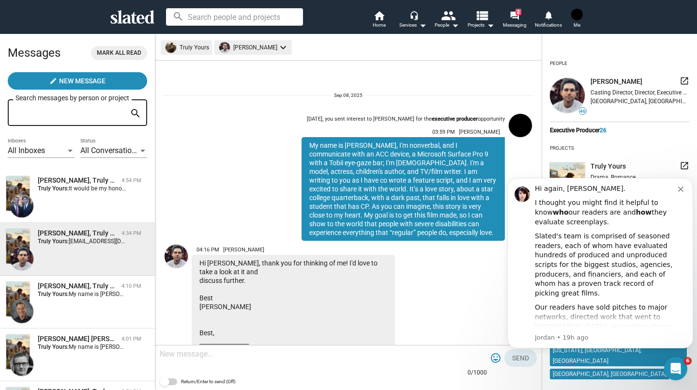
scroll to position [176, 0]
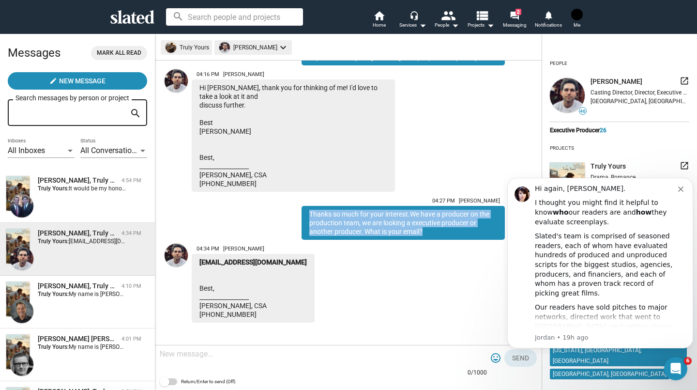
drag, startPoint x: 301, startPoint y: 213, endPoint x: 421, endPoint y: 228, distance: 121.0
click at [421, 228] on div "Thanks so much for your interest.We have a producer on the production team, we …" at bounding box center [403, 223] width 203 height 34
copy div "Thanks so much for your interest.We have a producer on the production team, we …"
click at [68, 184] on div "tony boldi, Truly Yours" at bounding box center [78, 180] width 80 height 9
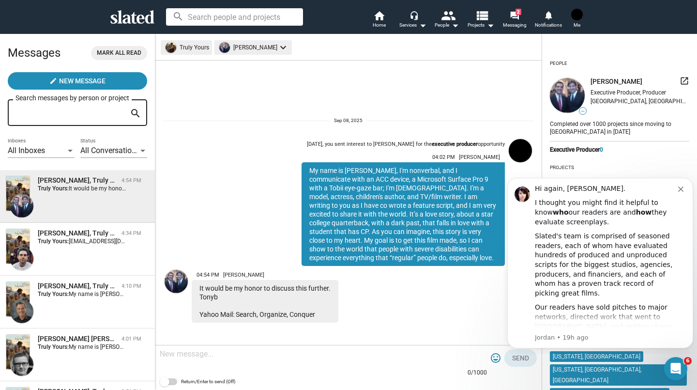
click at [232, 357] on textarea at bounding box center [323, 354] width 327 height 10
paste textarea "Thanks so much for your interest.We have a producer on the production team, we …"
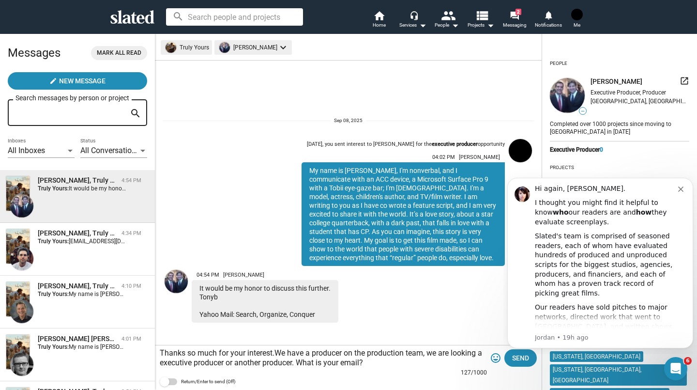
type textarea "Thanks so much for your interest.We have a producer on the production team, we …"
click at [525, 356] on span "Send" at bounding box center [520, 357] width 17 height 17
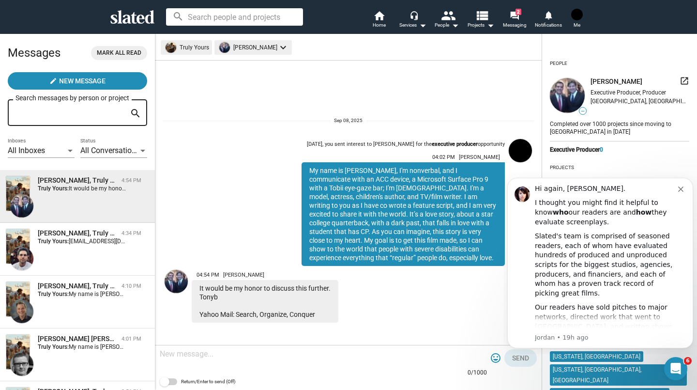
scroll to position [35, 0]
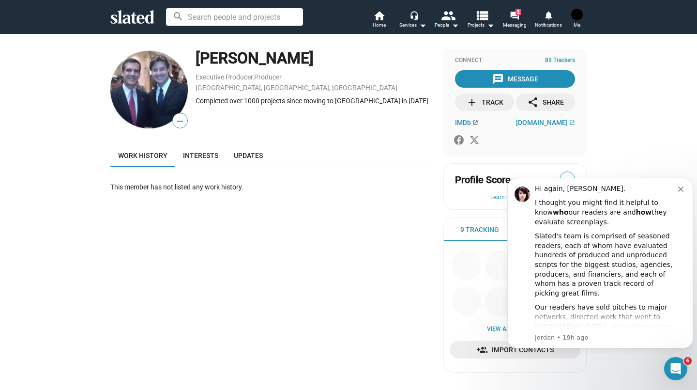
click at [466, 125] on span "IMDb" at bounding box center [463, 123] width 16 height 8
